Goal: Task Accomplishment & Management: Use online tool/utility

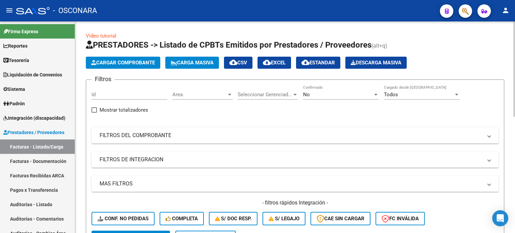
click at [135, 60] on span "Cargar Comprobante" at bounding box center [123, 63] width 64 height 6
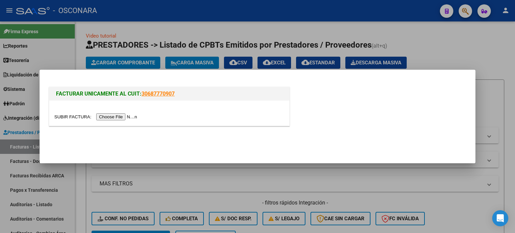
click at [463, 41] on div at bounding box center [257, 116] width 515 height 233
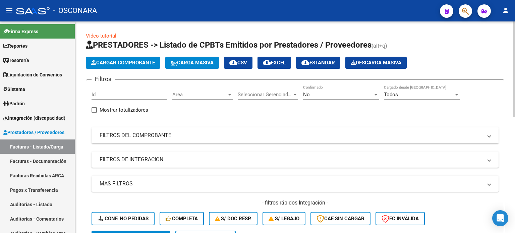
click at [164, 132] on mat-panel-title "FILTROS DEL COMPROBANTE" at bounding box center [291, 135] width 383 height 7
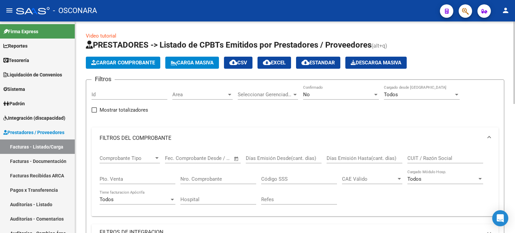
click at [418, 157] on input "CUIT / Razón Social" at bounding box center [445, 158] width 76 height 6
type input "307154974566"
click at [332, 93] on div "No" at bounding box center [338, 94] width 70 height 6
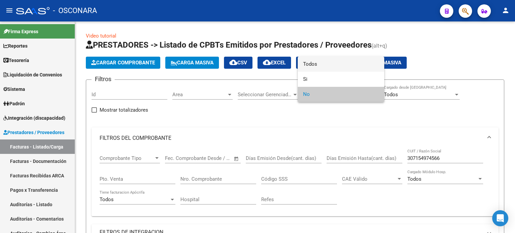
click at [320, 67] on span "Todos" at bounding box center [341, 64] width 76 height 15
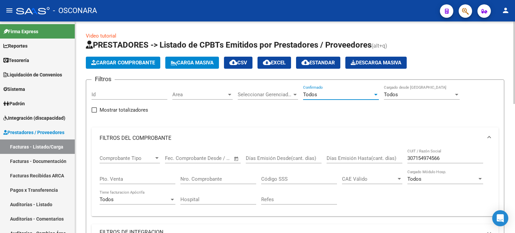
click at [450, 159] on input "307154974566" at bounding box center [445, 158] width 76 height 6
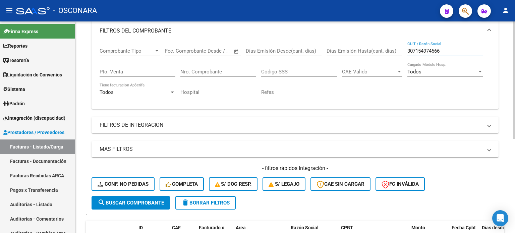
scroll to position [70, 0]
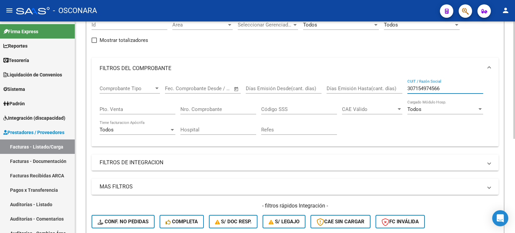
drag, startPoint x: 445, startPoint y: 88, endPoint x: 349, endPoint y: 89, distance: 95.5
click at [350, 89] on div "Comprobante Tipo Comprobante Tipo Start date – End date Fec. Comprobante Desde …" at bounding box center [295, 110] width 391 height 62
click at [432, 90] on input "CUIT / Razón Social" at bounding box center [445, 88] width 76 height 6
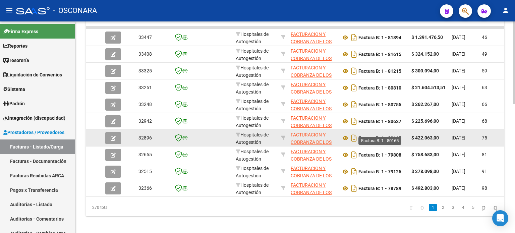
scroll to position [331, 0]
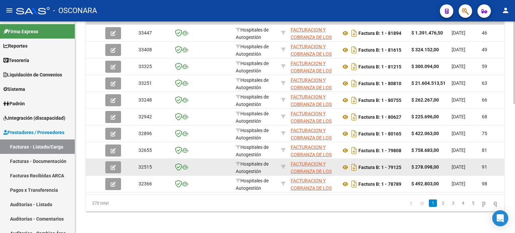
type input "30715497456"
click at [114, 165] on icon "button" at bounding box center [113, 167] width 5 height 5
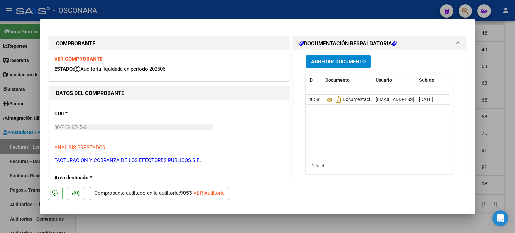
click at [213, 192] on div "VER Auditoría" at bounding box center [208, 193] width 31 height 8
type input "$ 0,00"
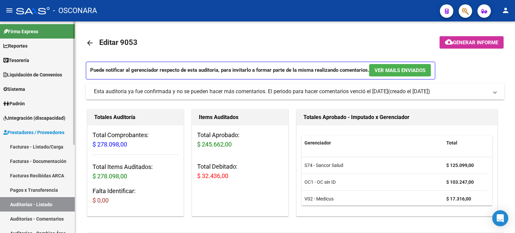
click at [42, 147] on link "Facturas - Listado/Carga" at bounding box center [37, 146] width 75 height 14
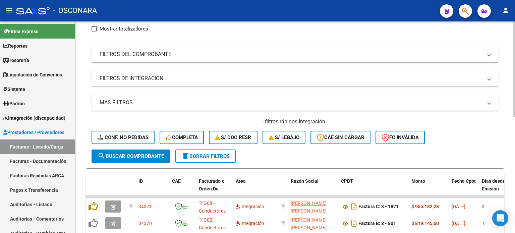
scroll to position [67, 0]
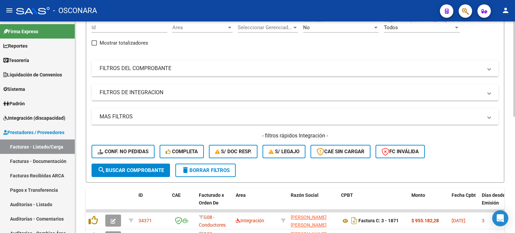
click at [250, 70] on mat-panel-title "FILTROS DEL COMPROBANTE" at bounding box center [291, 68] width 383 height 7
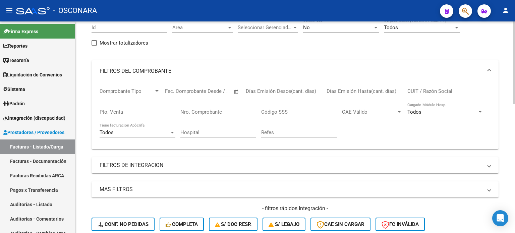
click at [413, 91] on input "CUIT / Razón Social" at bounding box center [445, 91] width 76 height 6
type input "30715497456"
click at [336, 26] on div "No" at bounding box center [338, 27] width 70 height 6
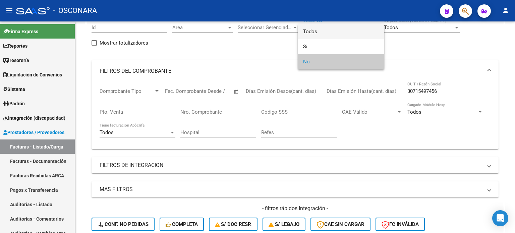
click at [316, 29] on span "Todos" at bounding box center [341, 31] width 76 height 15
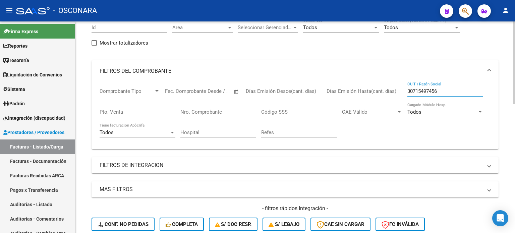
click at [449, 92] on input "30715497456" at bounding box center [445, 91] width 76 height 6
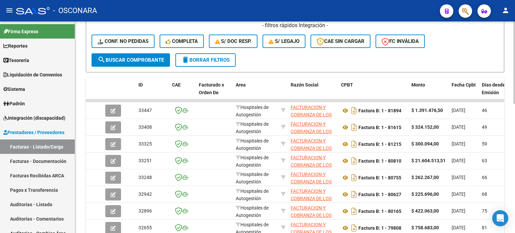
scroll to position [268, 0]
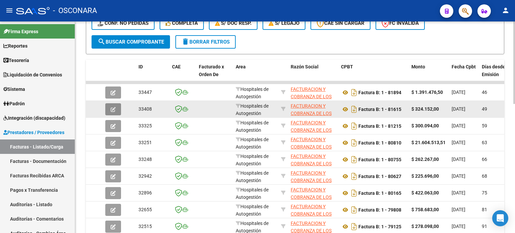
click at [115, 107] on icon "button" at bounding box center [113, 109] width 5 height 5
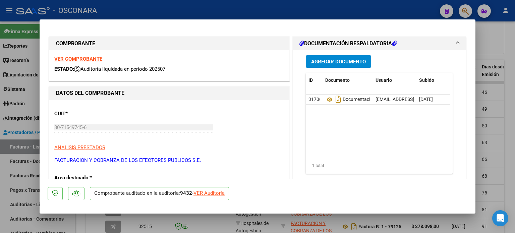
click at [214, 194] on div "VER Auditoría" at bounding box center [208, 193] width 31 height 8
type input "$ 0,00"
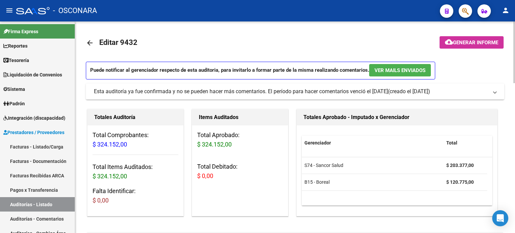
click at [460, 40] on span "Generar informe" at bounding box center [475, 43] width 45 height 6
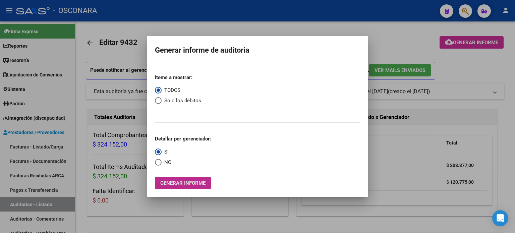
click at [196, 187] on button "Generar informe" at bounding box center [183, 183] width 56 height 12
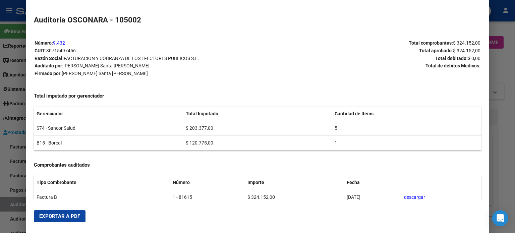
click at [63, 219] on span "Exportar a PDF" at bounding box center [59, 216] width 41 height 6
click at [10, 204] on div at bounding box center [257, 116] width 515 height 233
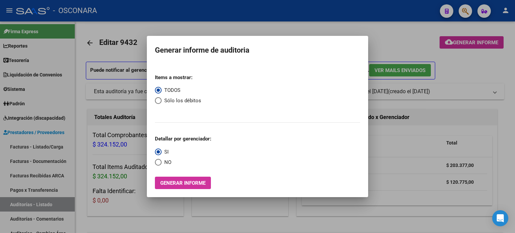
click at [40, 149] on div at bounding box center [257, 116] width 515 height 233
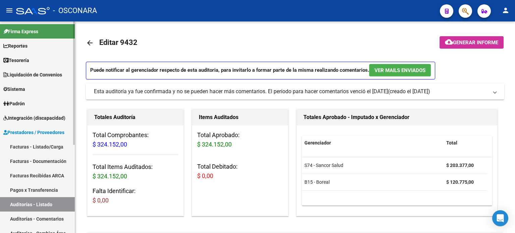
click at [41, 147] on link "Facturas - Listado/Carga" at bounding box center [37, 146] width 75 height 14
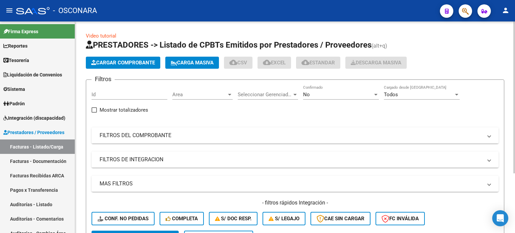
drag, startPoint x: 355, startPoint y: 129, endPoint x: 343, endPoint y: 131, distance: 12.2
click at [355, 129] on mat-expansion-panel-header "FILTROS DEL COMPROBANTE" at bounding box center [294, 135] width 407 height 16
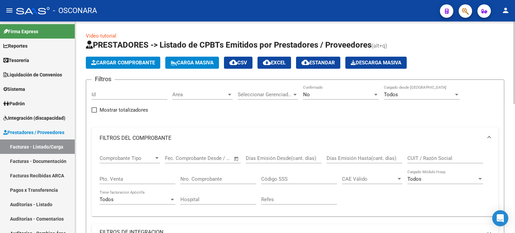
click at [419, 157] on input "CUIT / Razón Social" at bounding box center [445, 158] width 76 height 6
type input "30715497456"
click at [335, 93] on div "No" at bounding box center [338, 94] width 70 height 6
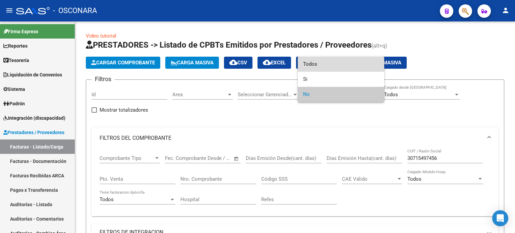
click at [325, 63] on span "Todos" at bounding box center [341, 64] width 76 height 15
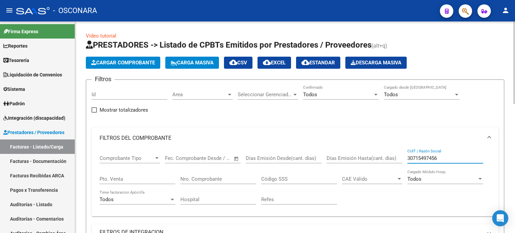
click at [439, 156] on input "30715497456" at bounding box center [445, 158] width 76 height 6
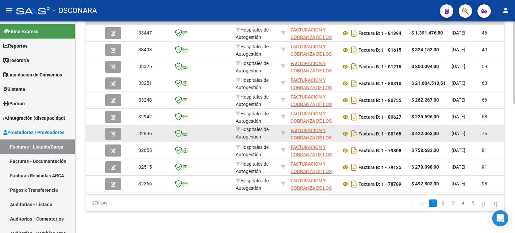
click at [117, 129] on button "button" at bounding box center [113, 134] width 16 height 12
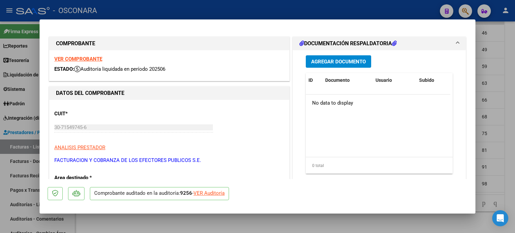
click at [208, 193] on div "VER Auditoría" at bounding box center [208, 193] width 31 height 8
type input "$ 0,00"
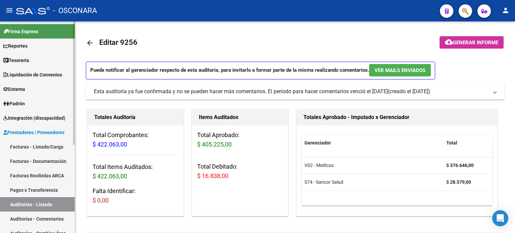
click at [50, 144] on link "Facturas - Listado/Carga" at bounding box center [37, 146] width 75 height 14
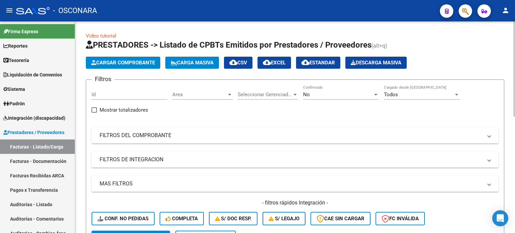
click at [335, 135] on mat-panel-title "FILTROS DEL COMPROBANTE" at bounding box center [291, 135] width 383 height 7
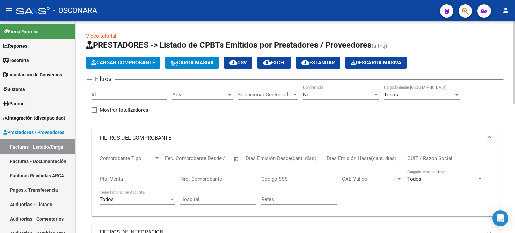
click at [195, 179] on input "Nro. Comprobante" at bounding box center [218, 179] width 76 height 6
type input "30715497456"
click at [333, 95] on div "No" at bounding box center [338, 94] width 70 height 6
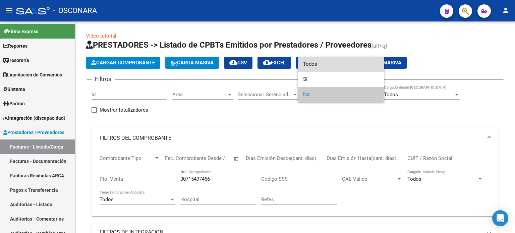
click at [317, 63] on span "Todos" at bounding box center [341, 64] width 76 height 15
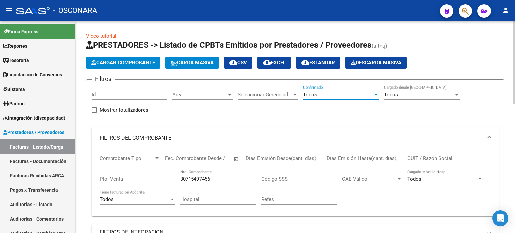
click at [224, 182] on div "30715497456 Nro. Comprobante" at bounding box center [218, 177] width 76 height 14
click at [226, 182] on div "30715497456 Nro. Comprobante" at bounding box center [218, 177] width 76 height 14
click at [237, 179] on input "30715497456" at bounding box center [218, 179] width 76 height 6
drag, startPoint x: 219, startPoint y: 179, endPoint x: 121, endPoint y: 179, distance: 97.9
click at [121, 179] on div "Comprobante Tipo Comprobante Tipo Start date – End date Fec. Comprobante Desde …" at bounding box center [295, 180] width 391 height 62
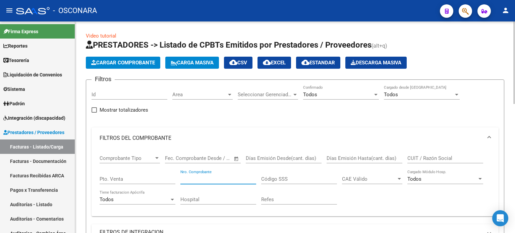
click at [418, 157] on input "CUIT / Razón Social" at bounding box center [445, 158] width 76 height 6
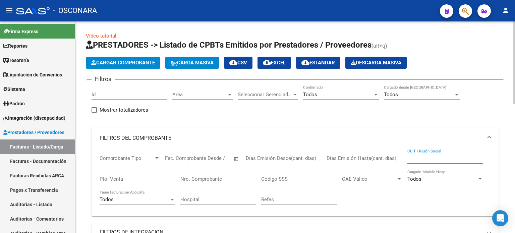
paste input "30715497456"
click at [446, 159] on input "30715497456" at bounding box center [445, 158] width 76 height 6
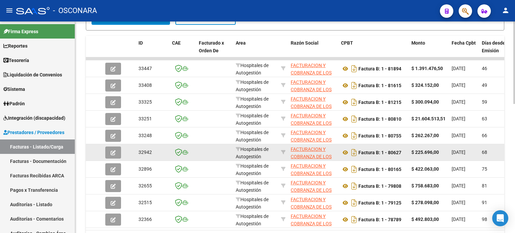
scroll to position [302, 0]
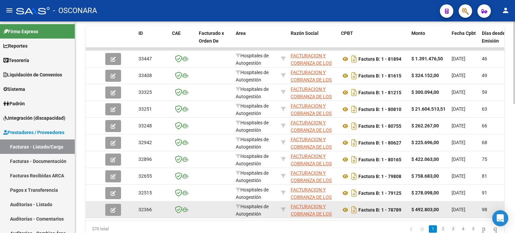
type input "30715497456"
click at [112, 209] on icon "button" at bounding box center [113, 209] width 5 height 5
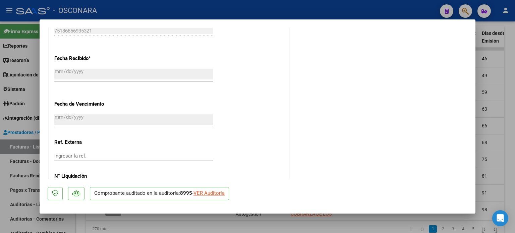
scroll to position [397, 0]
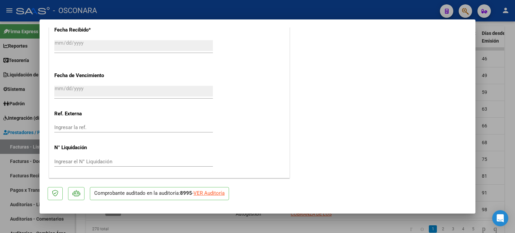
click at [212, 194] on div "VER Auditoría" at bounding box center [208, 193] width 31 height 8
type input "$ 0,00"
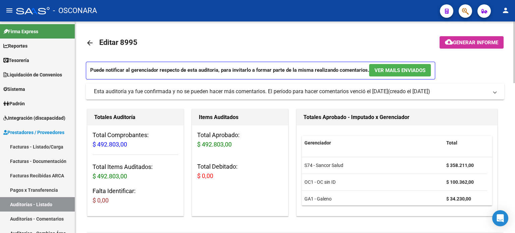
click at [464, 44] on span "Generar informe" at bounding box center [475, 43] width 45 height 6
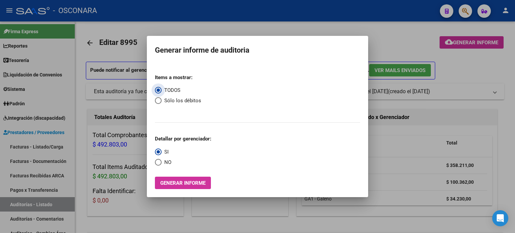
click at [192, 185] on span "Generar informe" at bounding box center [182, 183] width 45 height 6
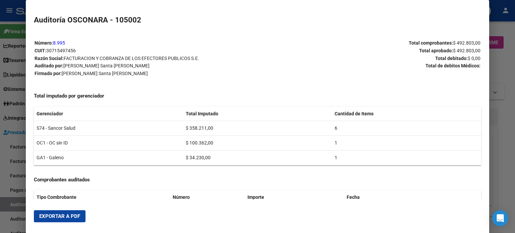
click at [54, 217] on span "Exportar a PDF" at bounding box center [59, 216] width 41 height 6
click at [1, 189] on div at bounding box center [257, 116] width 515 height 233
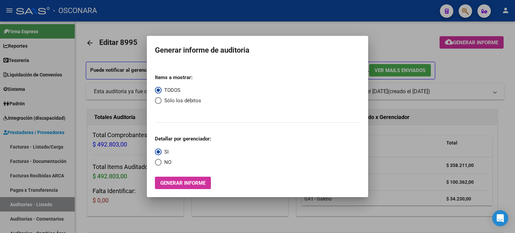
click at [398, 34] on div at bounding box center [257, 116] width 515 height 233
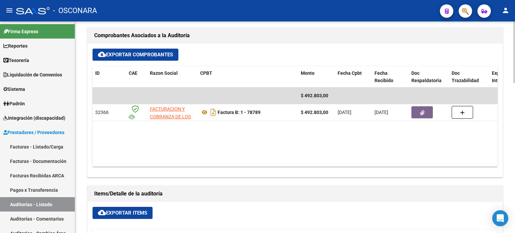
scroll to position [302, 0]
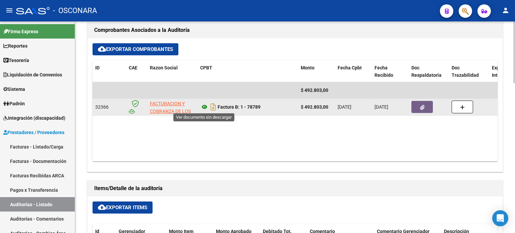
click at [202, 105] on icon at bounding box center [204, 107] width 9 height 8
